Goal: Find specific page/section: Find specific page/section

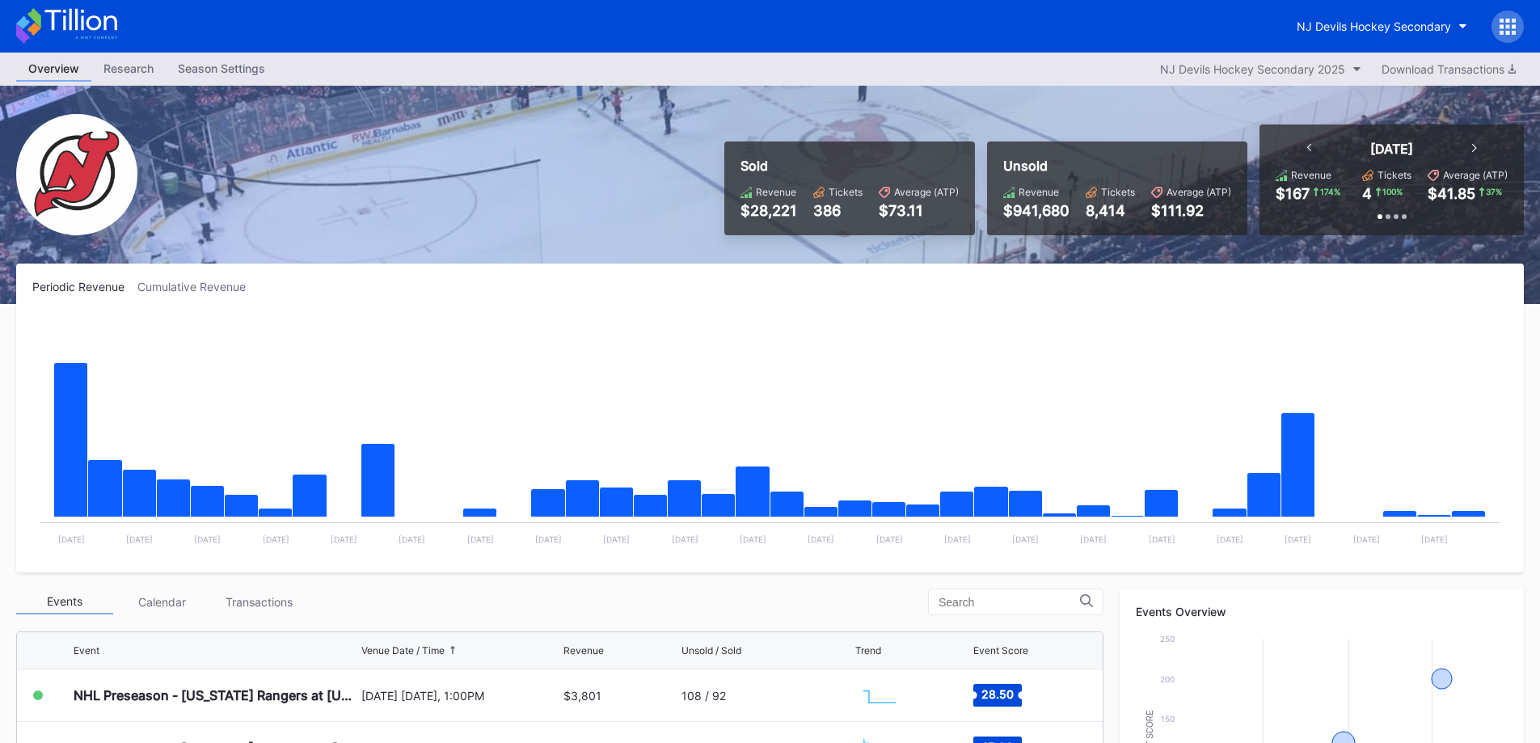
click at [1399, 25] on div "NJ Devils Hockey Secondary" at bounding box center [1374, 26] width 154 height 14
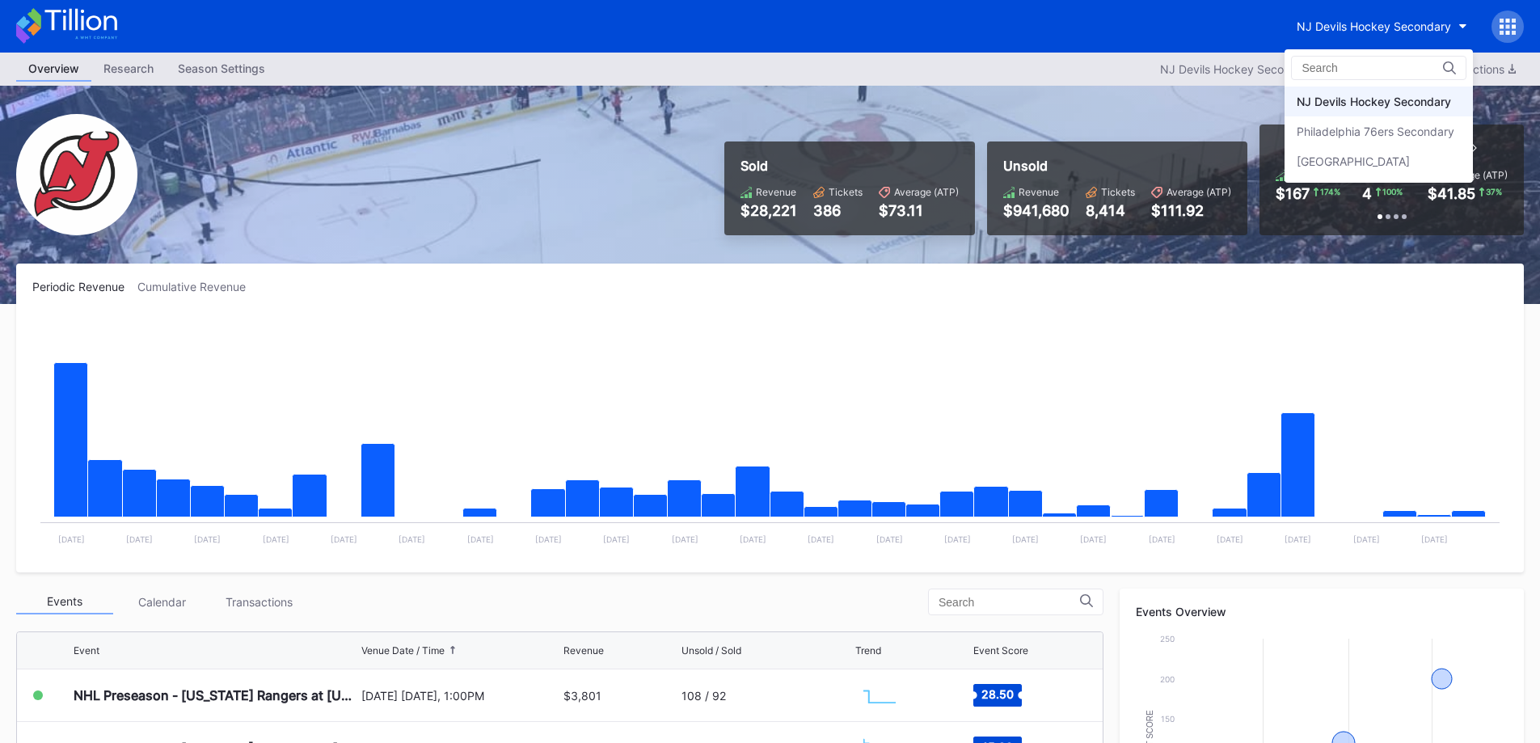
click at [1375, 137] on div "Philadelphia 76ers Secondary" at bounding box center [1376, 132] width 158 height 14
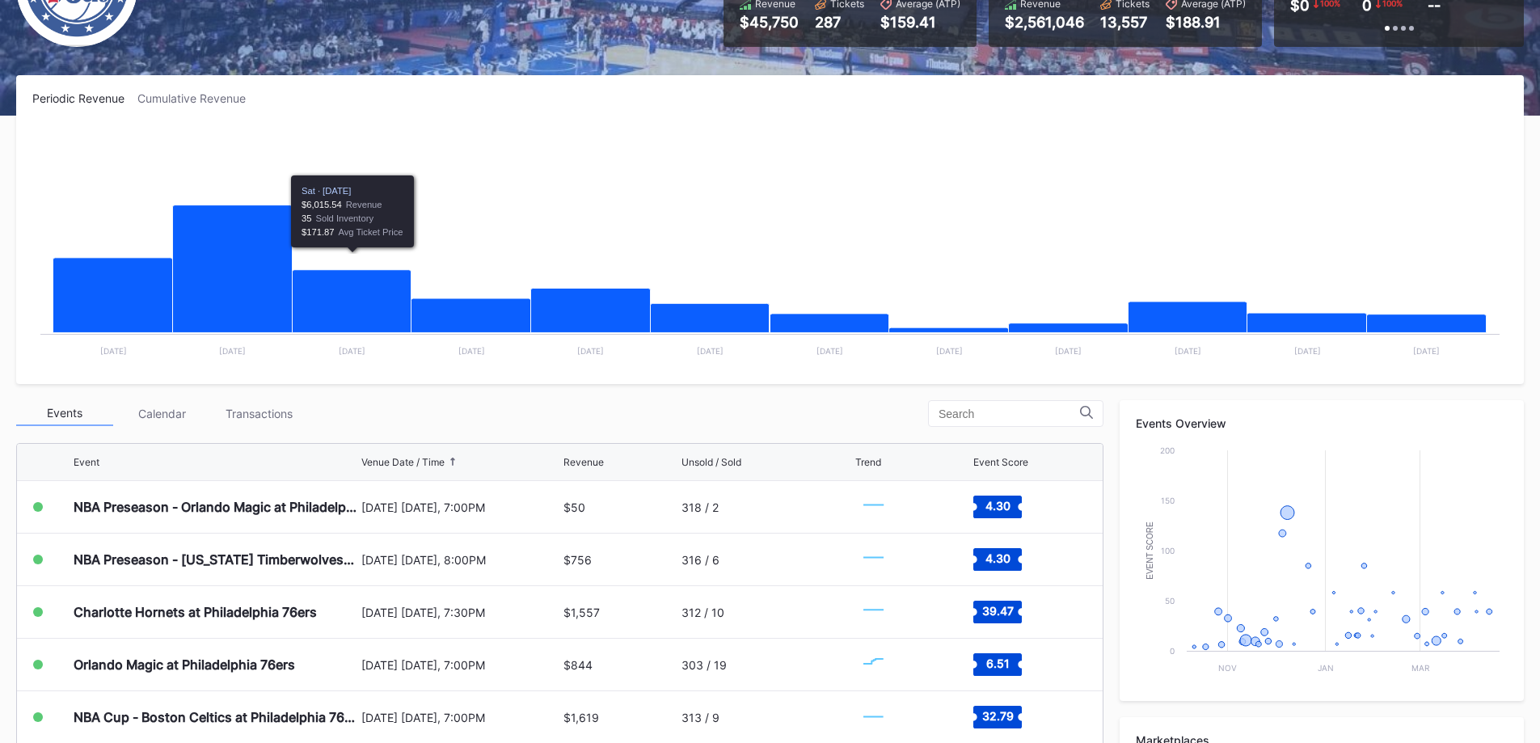
scroll to position [323, 0]
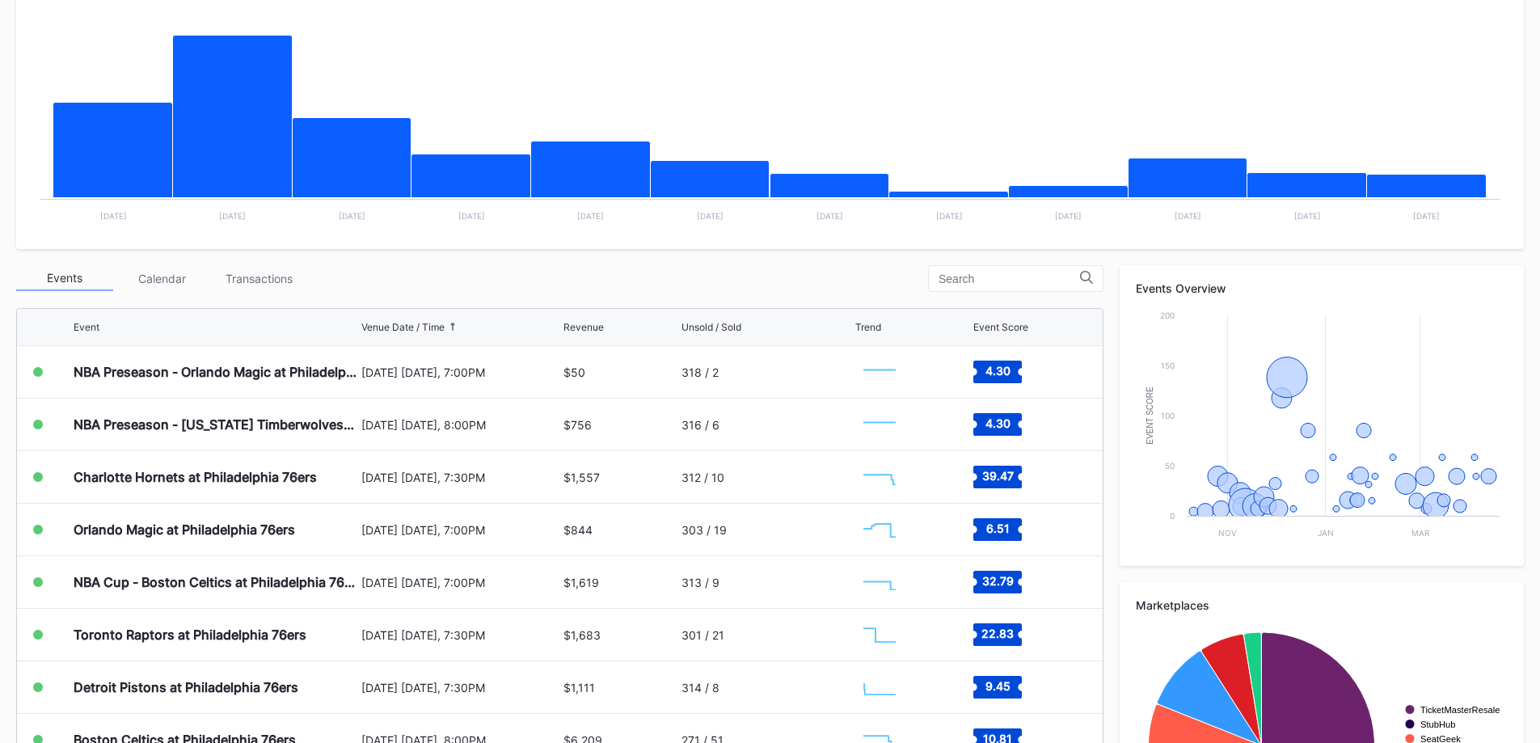
click at [260, 281] on div "Transactions" at bounding box center [258, 278] width 97 height 25
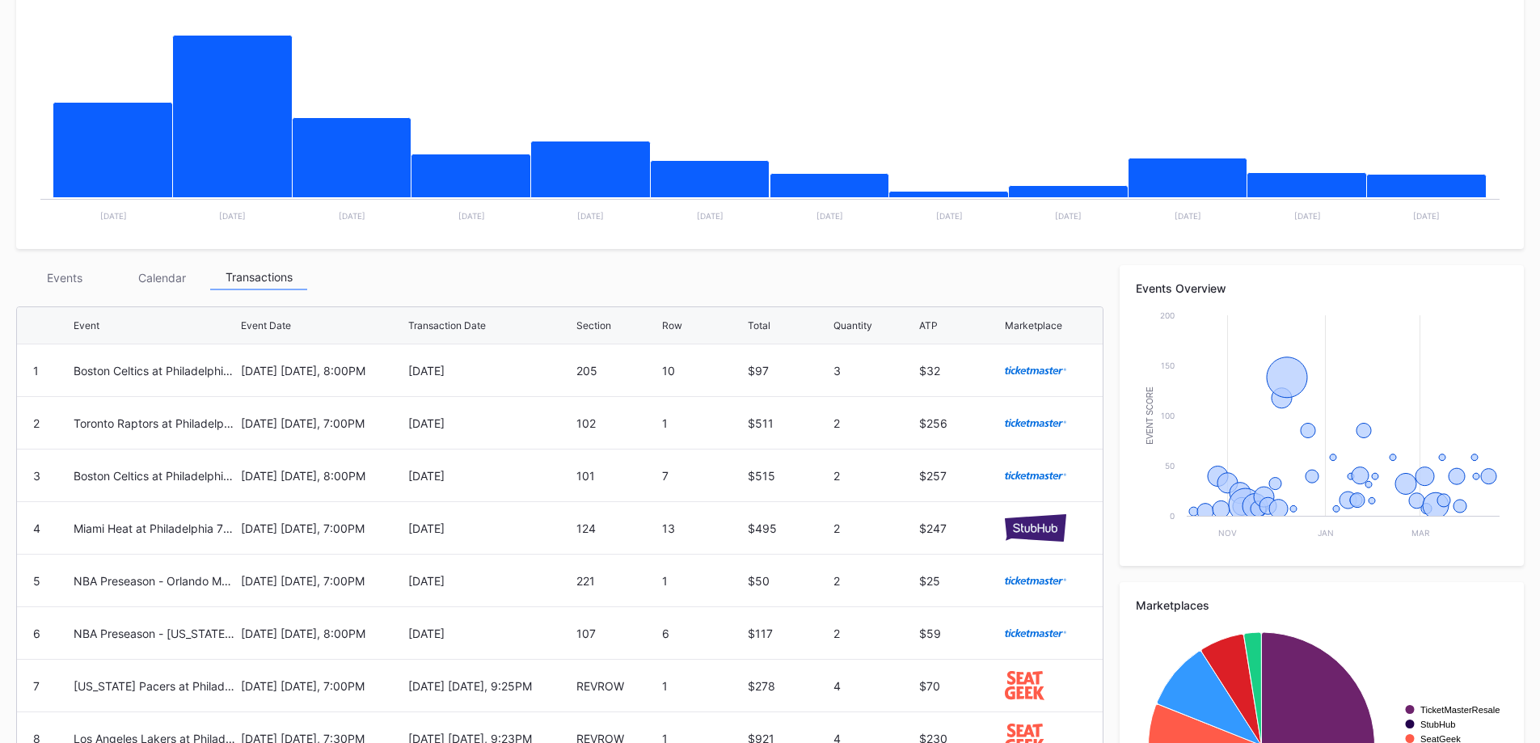
click at [98, 276] on div "Events" at bounding box center [64, 277] width 97 height 25
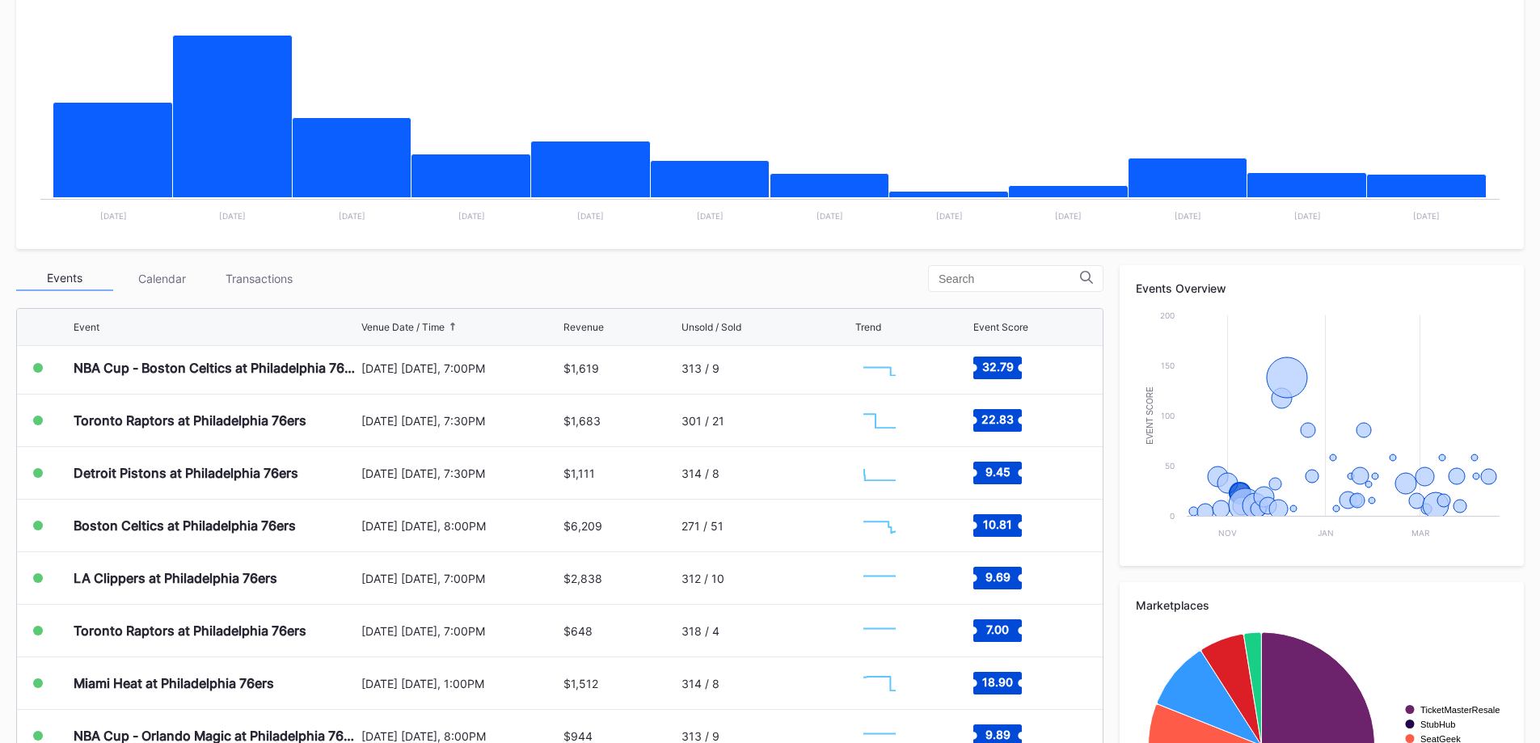
scroll to position [243, 0]
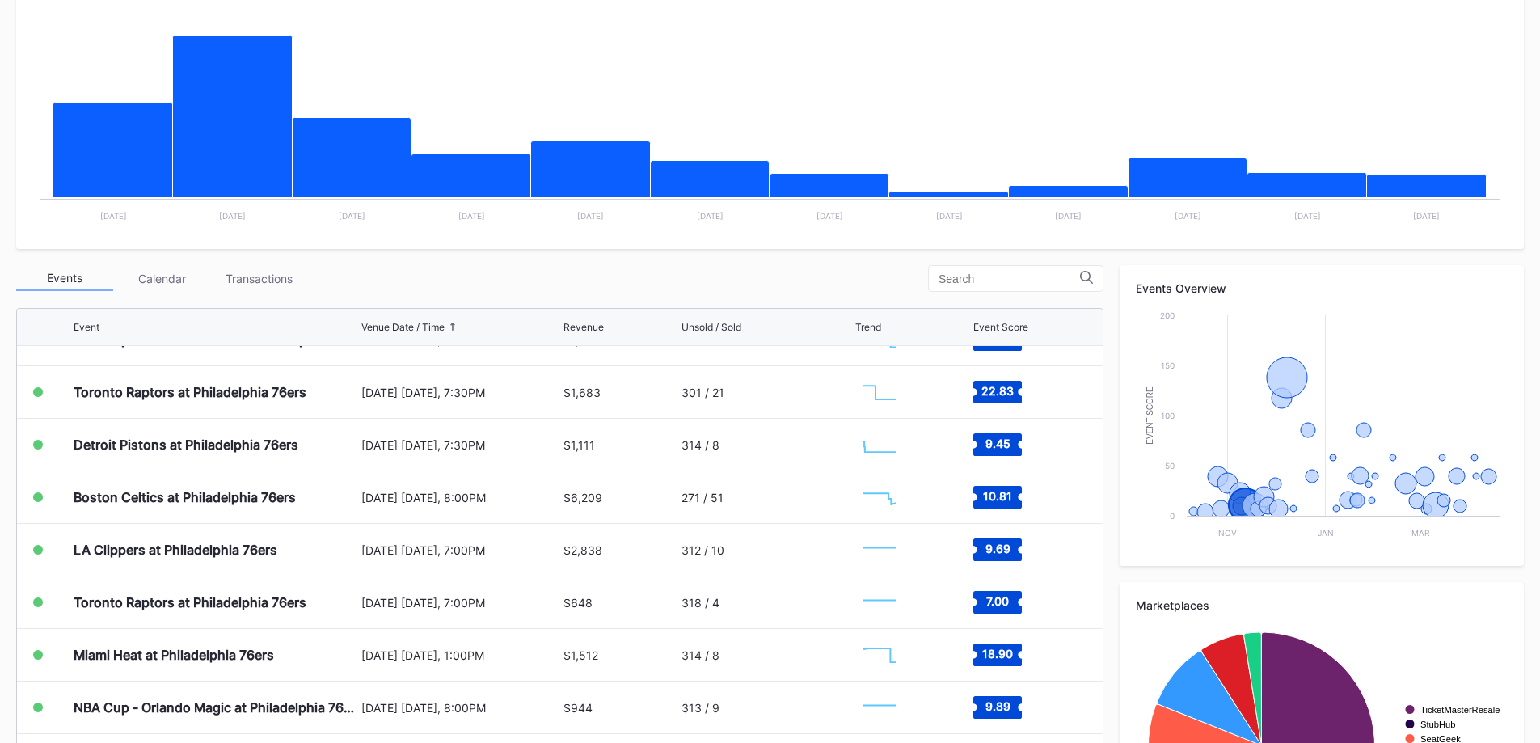
click at [745, 507] on div "271 / 51" at bounding box center [767, 497] width 171 height 52
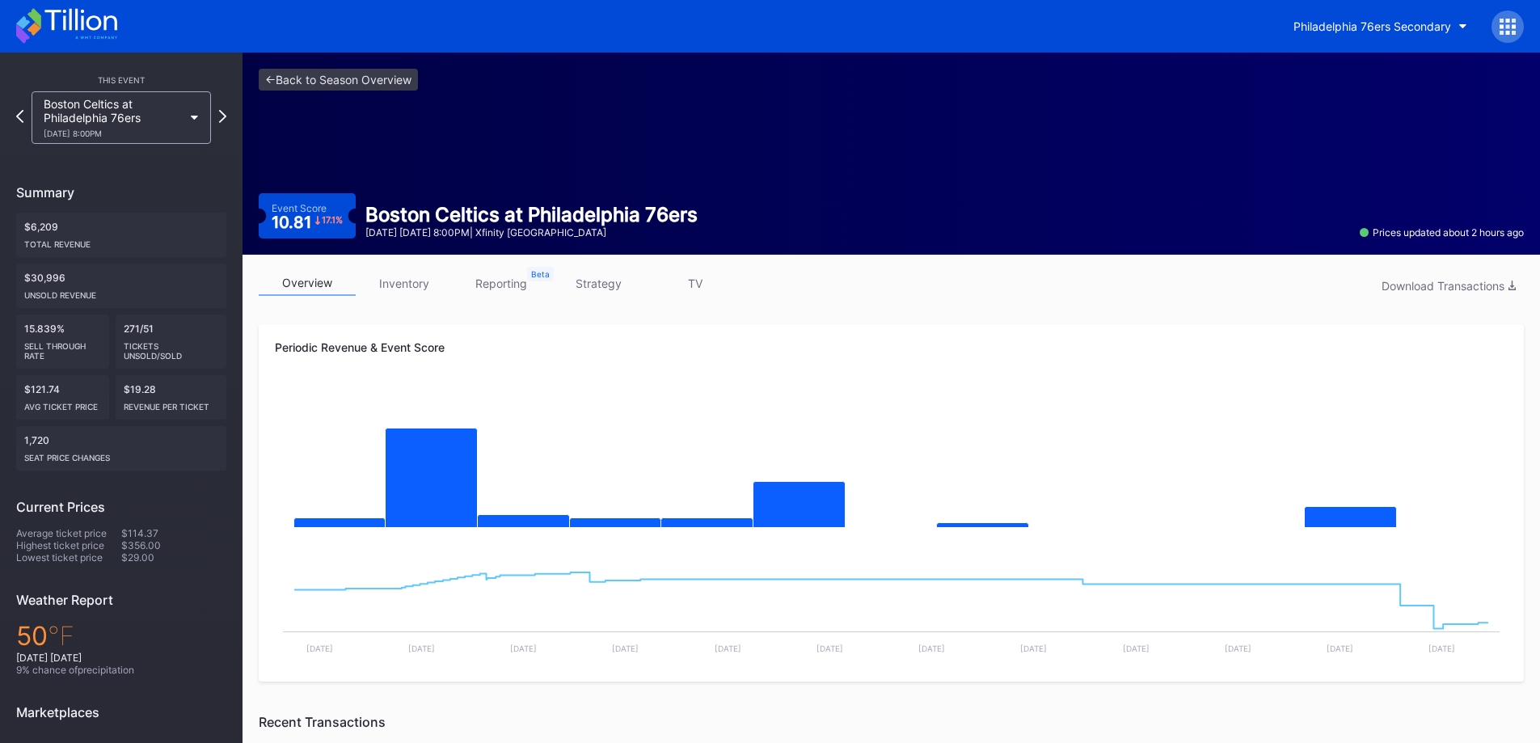
click at [55, 25] on icon at bounding box center [66, 26] width 101 height 36
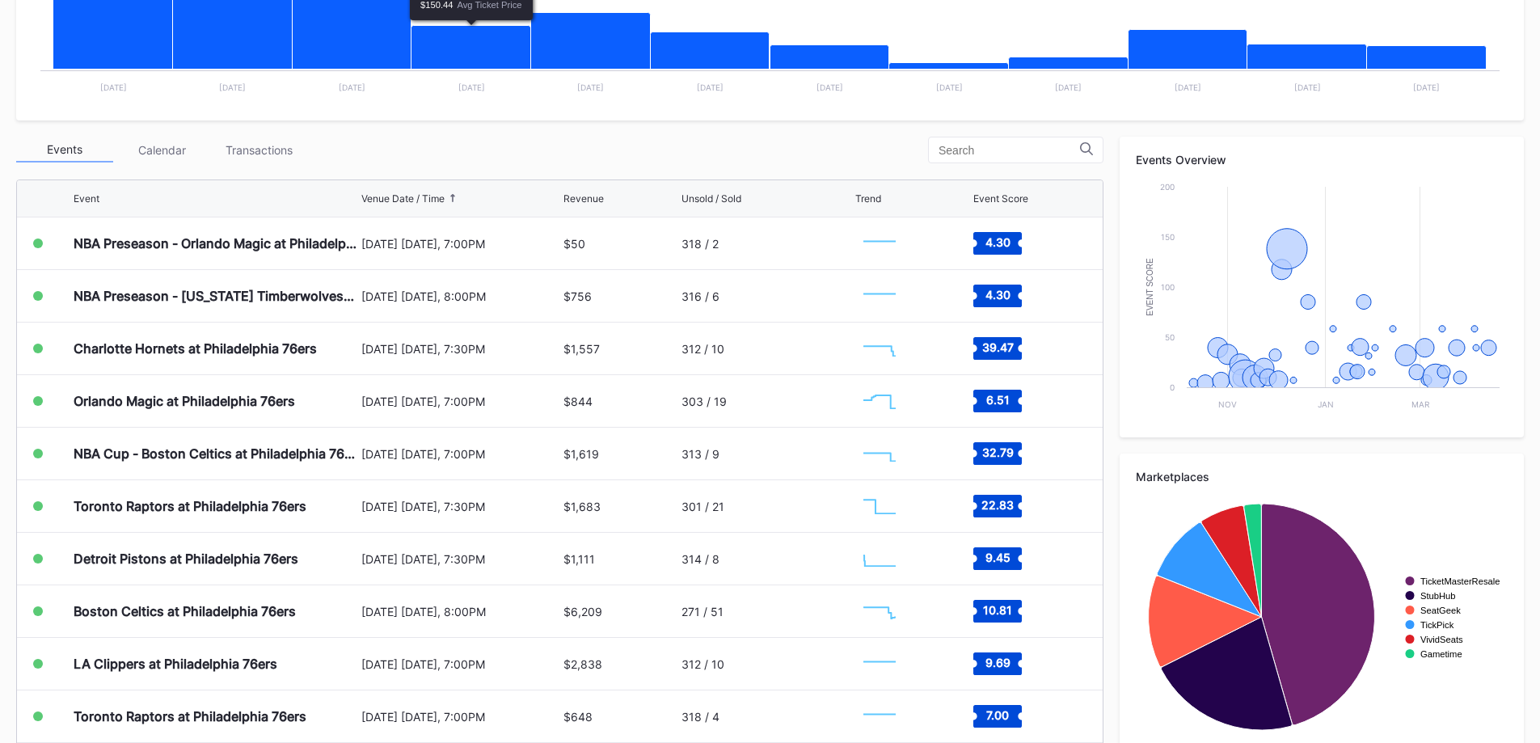
scroll to position [479, 0]
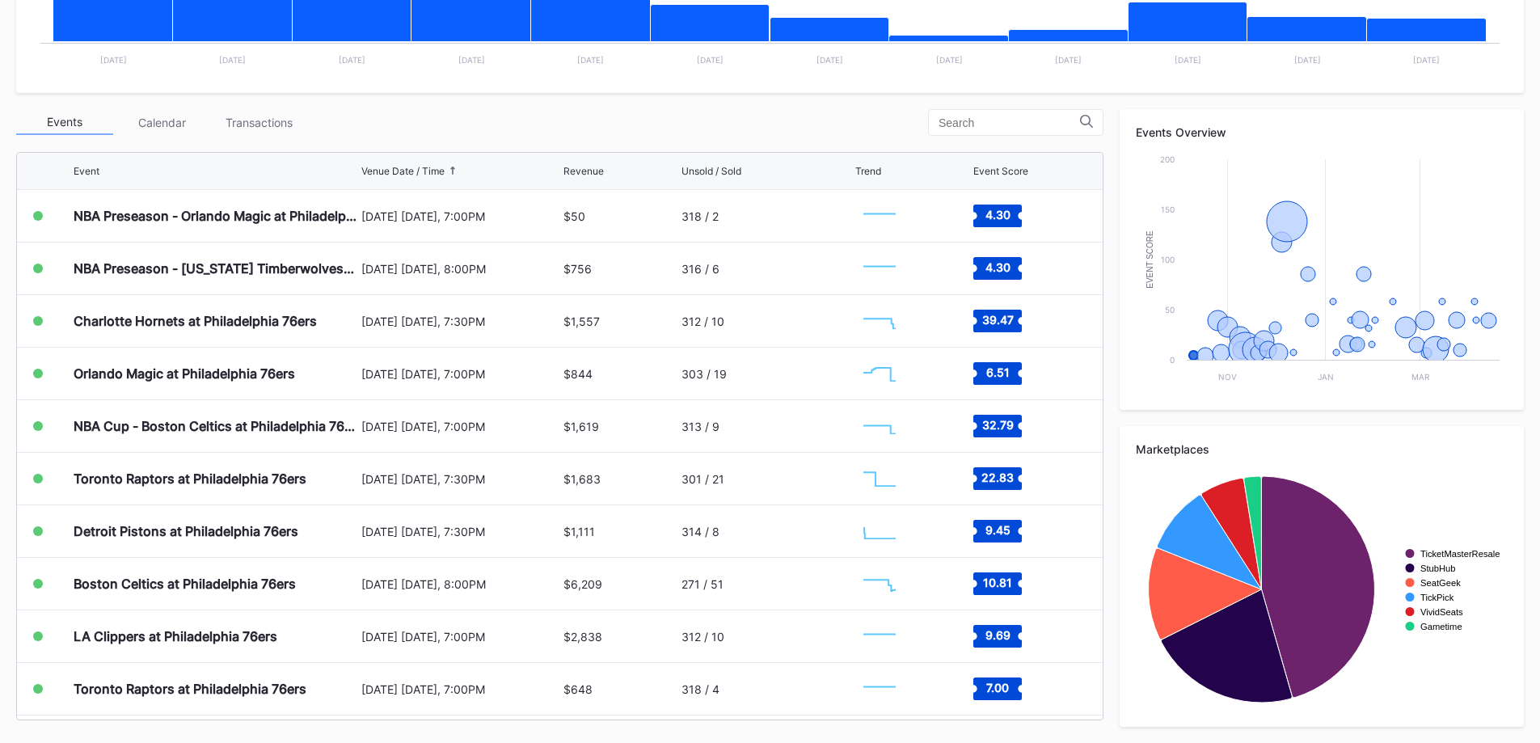
click at [253, 124] on div "Transactions" at bounding box center [258, 122] width 97 height 25
